Goal: Transaction & Acquisition: Book appointment/travel/reservation

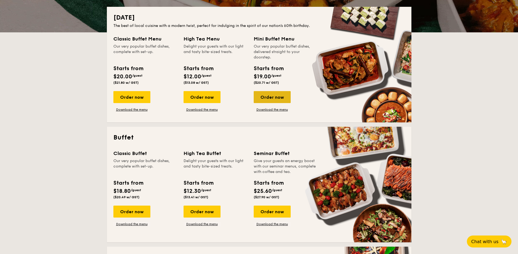
scroll to position [120, 0]
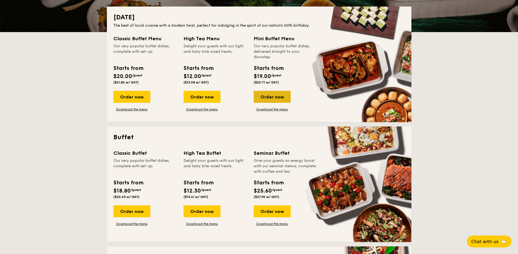
click at [277, 103] on div "Order now" at bounding box center [272, 97] width 37 height 12
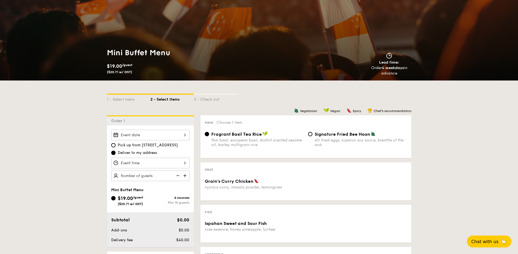
scroll to position [45, 0]
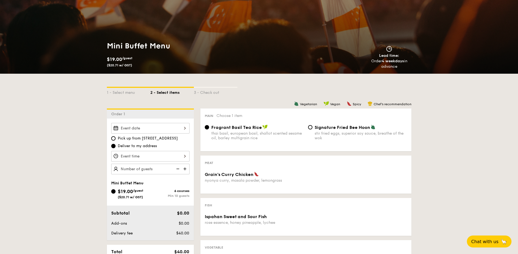
click at [173, 126] on div at bounding box center [150, 128] width 78 height 11
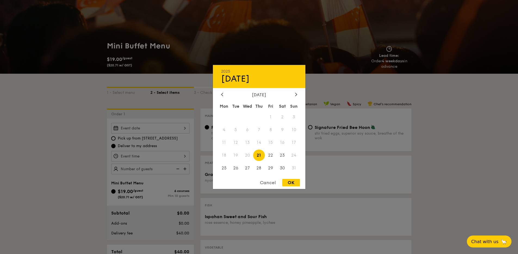
click at [300, 92] on div "[DATE]" at bounding box center [259, 94] width 92 height 5
click at [298, 93] on div at bounding box center [296, 94] width 5 height 5
click at [225, 143] on span "15" at bounding box center [224, 143] width 12 height 12
click at [226, 146] on div "Mon Tue Wed Thu Fri Sat Sun 1 2 3 4 5 6 7 8 9 10 11 12 13 14 15 16 17 18 19 20 …" at bounding box center [259, 137] width 92 height 73
click at [299, 143] on span "21" at bounding box center [294, 143] width 12 height 12
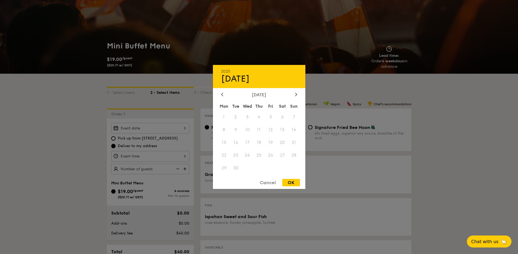
click at [297, 92] on div "2025 Aug [DATE] Tue Wed Thu Fri Sat Sun 1 2 3 4 5 6 7 8 9 10 11 12 13 14 15 16 …" at bounding box center [259, 127] width 92 height 124
click at [296, 94] on icon at bounding box center [296, 94] width 2 height 4
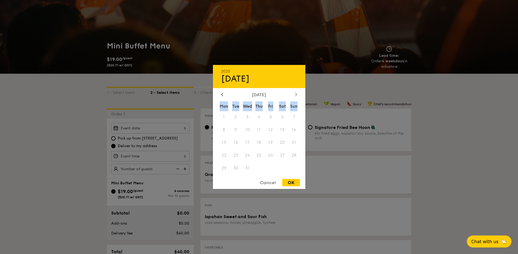
click at [296, 94] on icon at bounding box center [296, 94] width 2 height 4
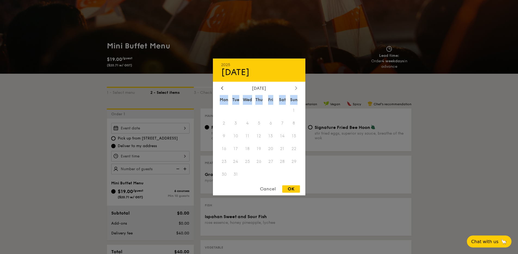
click at [296, 94] on div "[DATE] Mon Tue Wed Thu Fri Sat Sun 1 2 3 4 5 6 7 8 9 10 11 12 13 14 15 16 17 18…" at bounding box center [259, 133] width 92 height 95
click at [267, 188] on div "Cancel" at bounding box center [268, 188] width 27 height 7
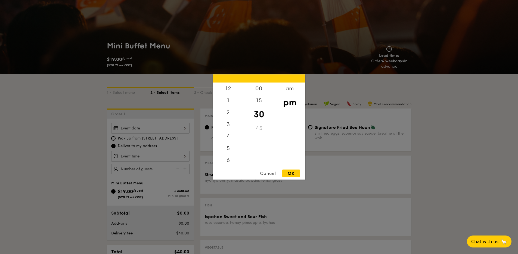
scroll to position [24, 0]
click at [126, 154] on div "12 1 2 3 4 5 6 7 8 9 10 11 00 15 30 45 am pm Cancel OK" at bounding box center [150, 156] width 78 height 11
click at [137, 126] on div at bounding box center [259, 127] width 518 height 254
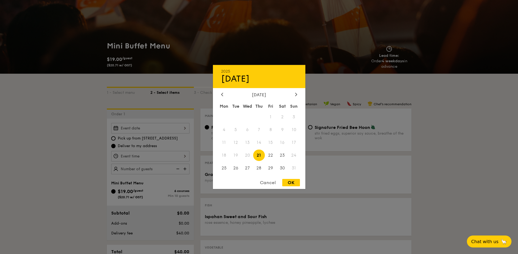
click at [127, 129] on div "2025 Aug [DATE] Tue Wed Thu Fri Sat Sun 1 2 3 4 5 6 7 8 9 10 11 12 13 14 15 16 …" at bounding box center [150, 128] width 78 height 11
click at [295, 96] on icon at bounding box center [296, 94] width 2 height 4
click at [294, 98] on div "[DATE] Mon Tue Wed Thu Fri Sat Sun 1 2 3 4 5 6 7 8 9 10 11 12 13 14 15 16 17 18…" at bounding box center [259, 133] width 92 height 83
click at [296, 96] on div at bounding box center [296, 94] width 5 height 5
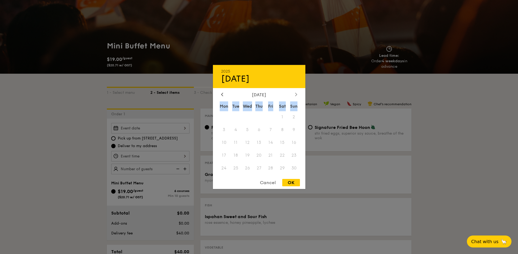
click at [296, 96] on div at bounding box center [296, 94] width 5 height 5
click at [284, 130] on span "10" at bounding box center [283, 130] width 12 height 12
click at [298, 95] on div at bounding box center [296, 94] width 5 height 5
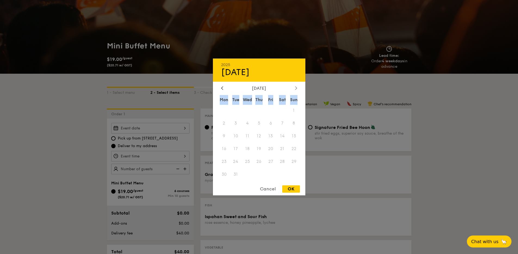
click at [298, 95] on div "Sun" at bounding box center [294, 100] width 12 height 10
click at [218, 92] on div "[DATE] Mon Tue Wed Thu Fri Sat Sun 1 2 3 4 5 6 7 8 9 10 11 12 13 14 15 16 17 18…" at bounding box center [259, 133] width 92 height 95
click at [222, 89] on icon at bounding box center [222, 88] width 2 height 4
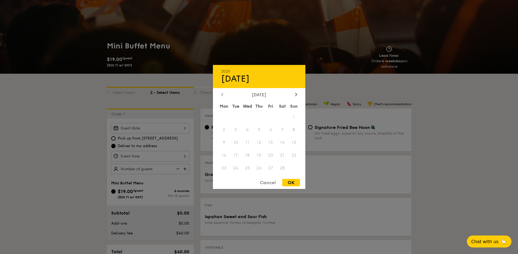
click at [222, 89] on div "2025 Aug [DATE] Tue Wed Thu Fri Sat Sun 1 2 3 4 5 6 7 8 9 10 11 12 13 14 15 16 …" at bounding box center [259, 127] width 92 height 124
click at [264, 180] on div "Cancel" at bounding box center [268, 182] width 27 height 7
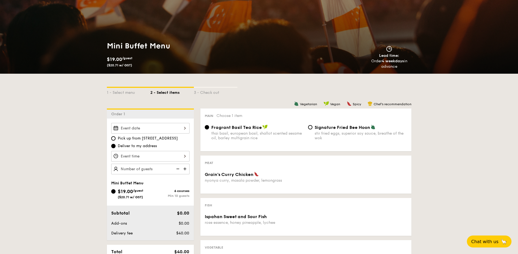
click at [262, 128] on img at bounding box center [264, 127] width 5 height 5
click at [209, 128] on input "Fragrant Basil Tea Rice thai basil, european basil, shallot scented sesame oil,…" at bounding box center [207, 127] width 4 height 4
click at [349, 133] on div "stir fried eggs, superior soy sauce, breathe of the wok" at bounding box center [361, 135] width 92 height 9
click at [312, 129] on input "Signature Fried Bee Hoon stir fried eggs, superior soy sauce, breathe of the wok" at bounding box center [310, 127] width 4 height 4
radio input "true"
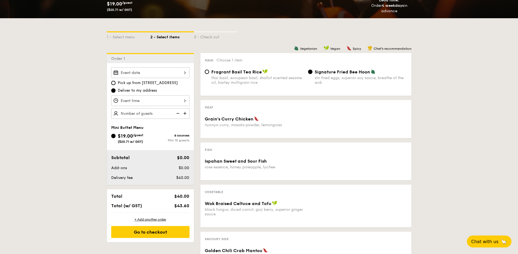
scroll to position [144, 0]
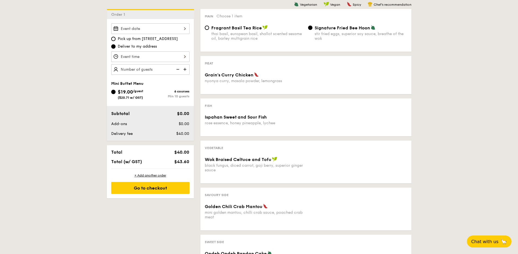
click at [279, 89] on div "Grain's Curry Chicken nyonya curry, masala powder, lemongrass" at bounding box center [306, 81] width 207 height 18
click at [275, 77] on div "Grain's Curry Chicken" at bounding box center [254, 74] width 99 height 5
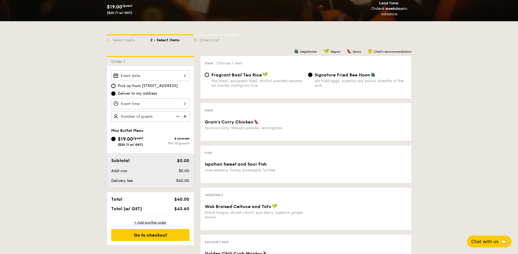
scroll to position [0, 0]
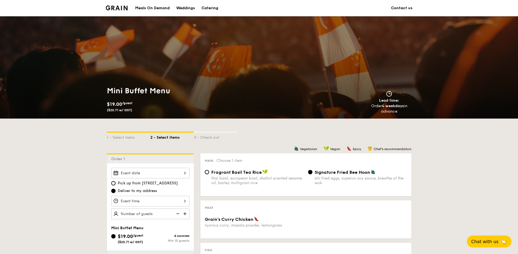
click at [117, 10] on img at bounding box center [117, 7] width 22 height 5
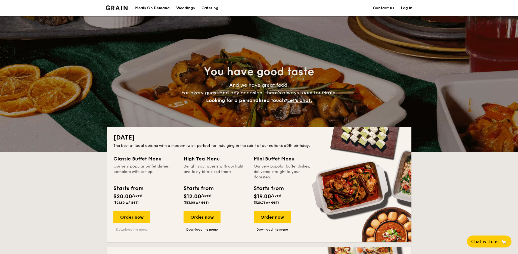
click at [134, 230] on link "Download the menu" at bounding box center [131, 229] width 37 height 4
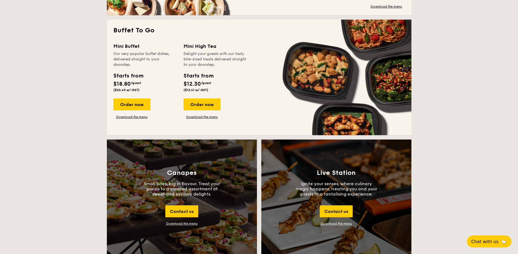
scroll to position [479, 0]
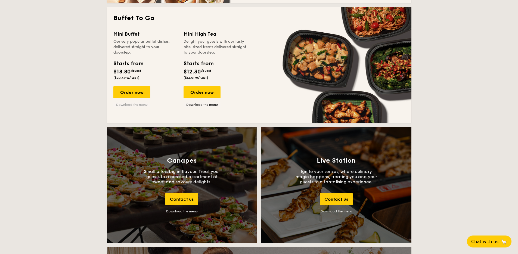
click at [121, 106] on link "Download the menu" at bounding box center [131, 105] width 37 height 4
